Goal: Task Accomplishment & Management: Use online tool/utility

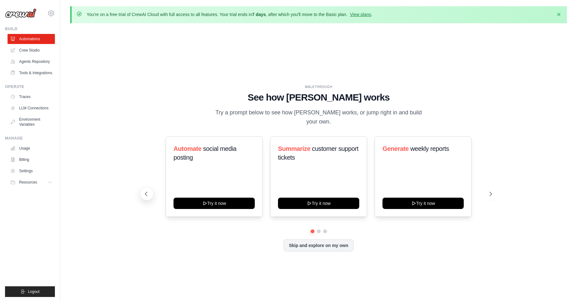
click at [148, 191] on icon at bounding box center [146, 193] width 6 height 6
click at [149, 191] on icon at bounding box center [146, 193] width 6 height 6
click at [34, 50] on link "Crew Studio" at bounding box center [31, 50] width 47 height 10
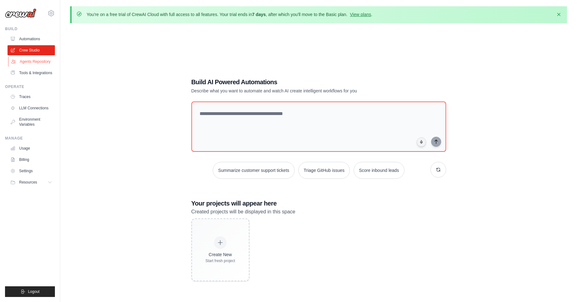
click at [37, 65] on link "Agents Repository" at bounding box center [31, 61] width 47 height 10
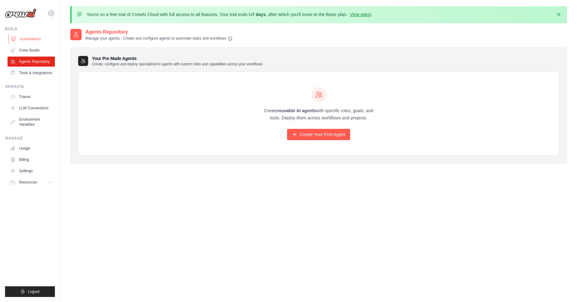
click at [35, 39] on link "Automations" at bounding box center [31, 39] width 47 height 10
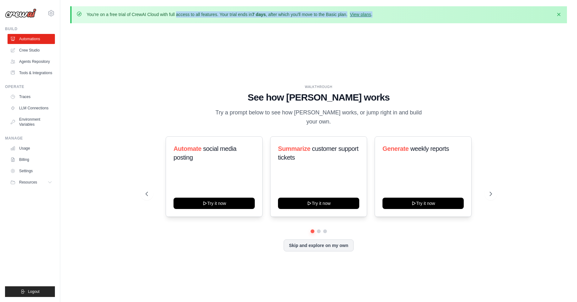
drag, startPoint x: 132, startPoint y: 14, endPoint x: 301, endPoint y: 18, distance: 169.1
click at [301, 18] on div "You're on a free trial of CrewAI Cloud with full access to all features. Your t…" at bounding box center [230, 14] width 286 height 7
click at [302, 37] on div "WALKTHROUGH See how CrewAI works Try a prompt below to see how CrewAI works, or…" at bounding box center [318, 172] width 497 height 289
click at [355, 15] on link "View plans" at bounding box center [360, 14] width 21 height 5
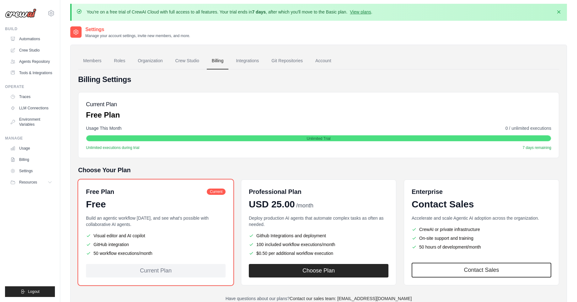
scroll to position [35, 0]
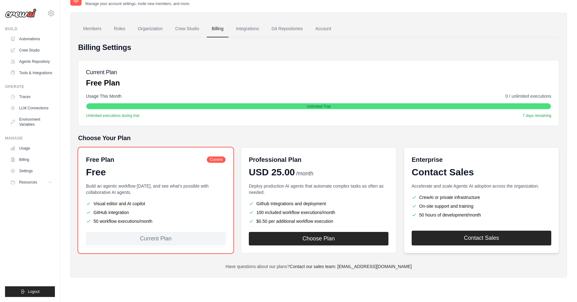
click at [433, 236] on link "Contact Sales" at bounding box center [482, 237] width 140 height 15
click at [455, 232] on link "Contact Sales" at bounding box center [482, 237] width 140 height 15
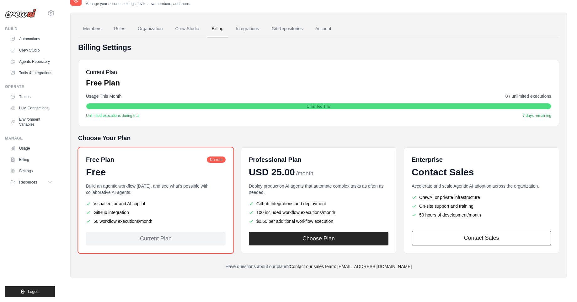
click at [318, 104] on span "Unlimited Trial" at bounding box center [319, 106] width 24 height 5
click at [312, 90] on div "Current Plan Free Plan Usage This Month 0 / unlimited executions Unlimited Tria…" at bounding box center [318, 93] width 481 height 66
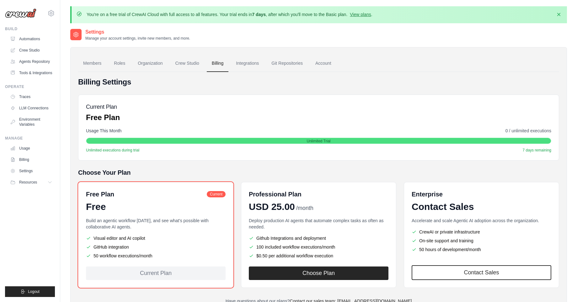
scroll to position [1, 0]
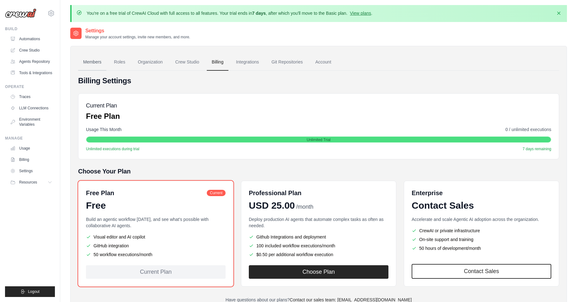
click at [97, 58] on link "Members" at bounding box center [92, 62] width 28 height 17
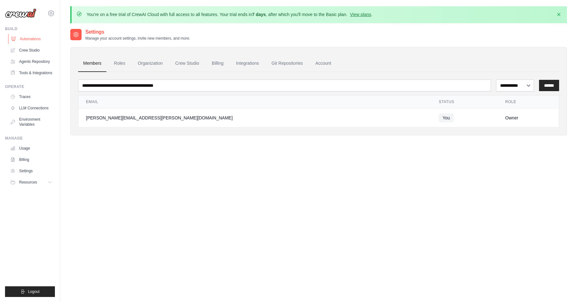
click at [38, 35] on link "Automations" at bounding box center [31, 39] width 47 height 10
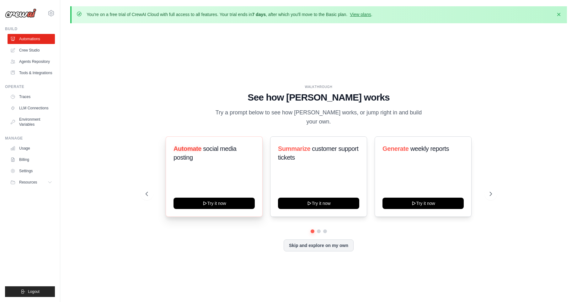
scroll to position [22, 0]
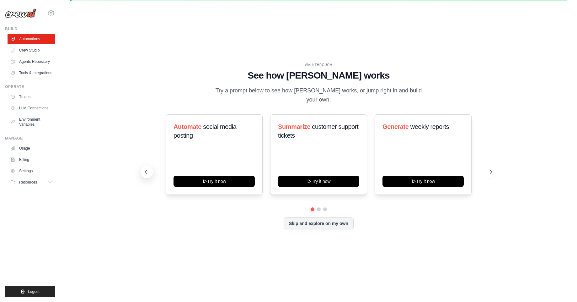
click at [147, 168] on icon at bounding box center [146, 171] width 6 height 6
click at [489, 169] on icon at bounding box center [491, 171] width 6 height 6
click at [485, 174] on div "Automate social media posting Try it now Summarize customer support tickets Try…" at bounding box center [319, 154] width 346 height 80
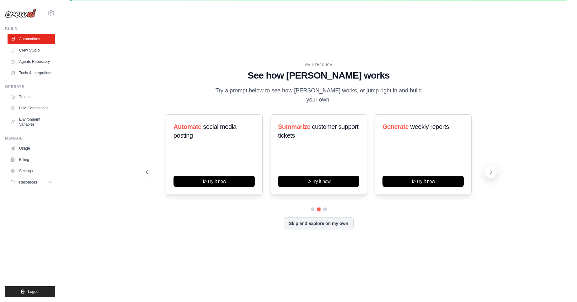
click at [491, 170] on icon at bounding box center [491, 171] width 6 height 6
click at [486, 170] on button at bounding box center [490, 171] width 13 height 13
click at [483, 170] on div "Automate social media posting Try it now Summarize customer support tickets Try…" at bounding box center [319, 154] width 346 height 80
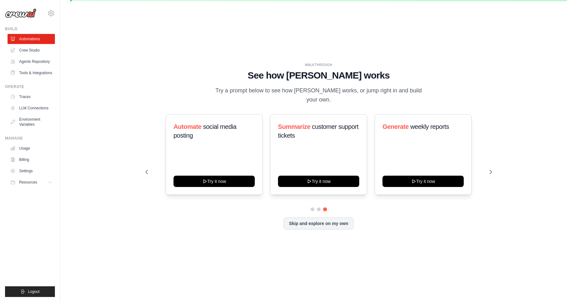
click at [483, 170] on div "Automate social media posting Try it now Summarize customer support tickets Try…" at bounding box center [319, 154] width 346 height 80
drag, startPoint x: 496, startPoint y: 204, endPoint x: 488, endPoint y: 203, distance: 7.3
click at [488, 203] on div "WALKTHROUGH See how CrewAI works Try a prompt below to see how CrewAI works, or…" at bounding box center [318, 150] width 361 height 177
click at [153, 167] on div "Automate social media posting Try it now Summarize customer support tickets Try…" at bounding box center [319, 154] width 346 height 80
click at [144, 168] on icon at bounding box center [146, 171] width 6 height 6
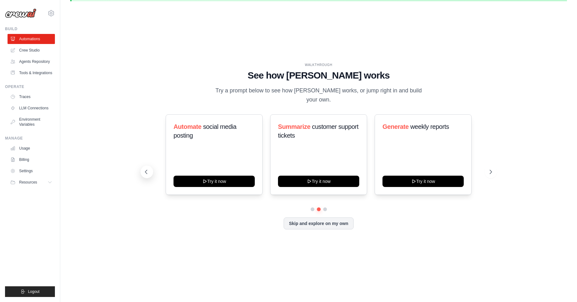
click at [144, 168] on icon at bounding box center [146, 171] width 6 height 6
click at [496, 166] on button at bounding box center [490, 171] width 13 height 13
click at [148, 170] on icon at bounding box center [146, 171] width 6 height 6
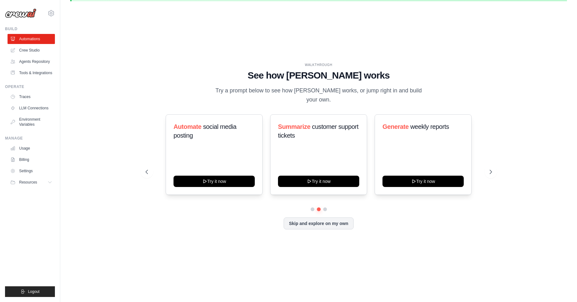
click at [156, 174] on div "Automate social media posting Try it now Summarize customer support tickets Try…" at bounding box center [319, 154] width 346 height 80
click at [143, 170] on icon at bounding box center [146, 171] width 6 height 6
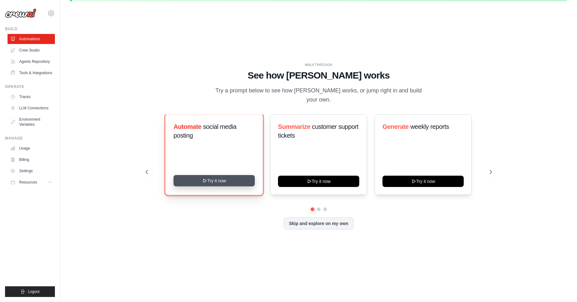
click at [235, 175] on button "Try it now" at bounding box center [214, 180] width 81 height 11
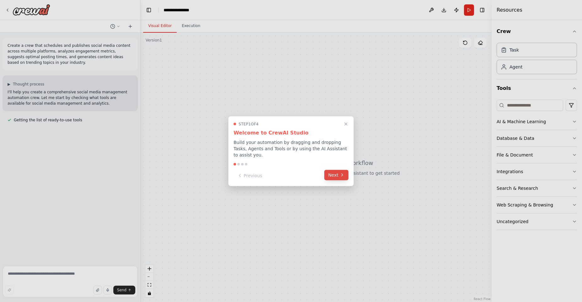
click at [331, 176] on button "Next" at bounding box center [336, 174] width 24 height 10
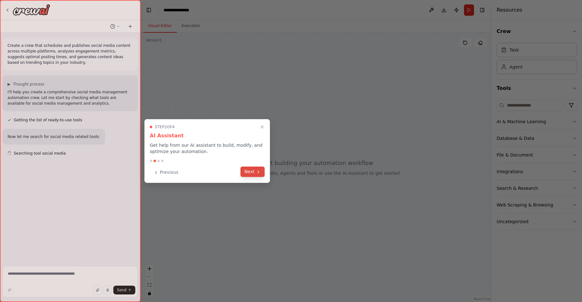
click at [253, 170] on button "Next" at bounding box center [252, 171] width 24 height 10
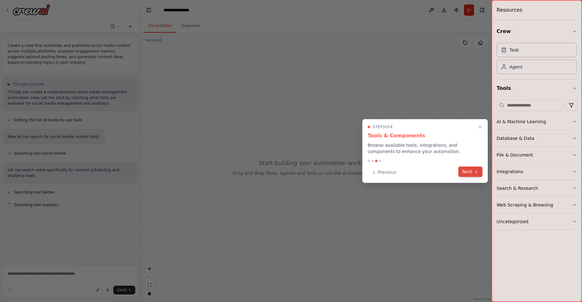
click at [474, 173] on icon at bounding box center [475, 171] width 5 height 5
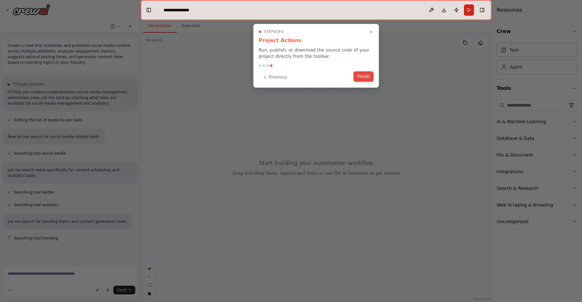
click at [362, 78] on button "Finish" at bounding box center [363, 76] width 20 height 10
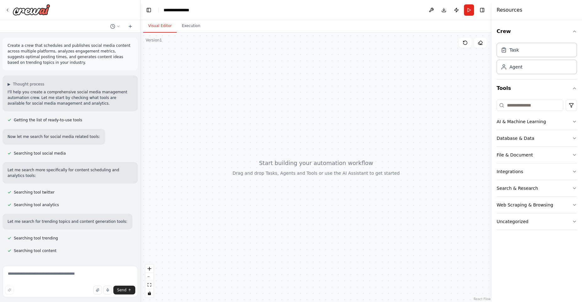
click at [343, 166] on div at bounding box center [316, 167] width 351 height 269
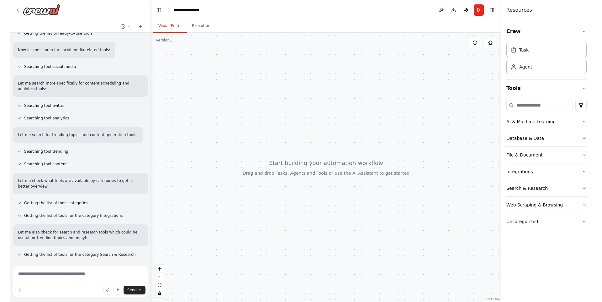
scroll to position [120, 0]
